Goal: Task Accomplishment & Management: Manage account settings

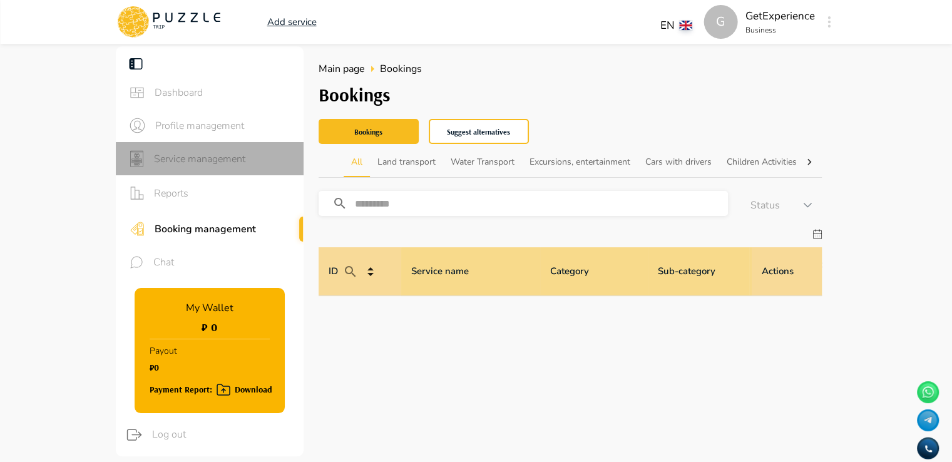
click at [200, 152] on span "Service management" at bounding box center [224, 158] width 140 height 15
